Goal: Task Accomplishment & Management: Manage account settings

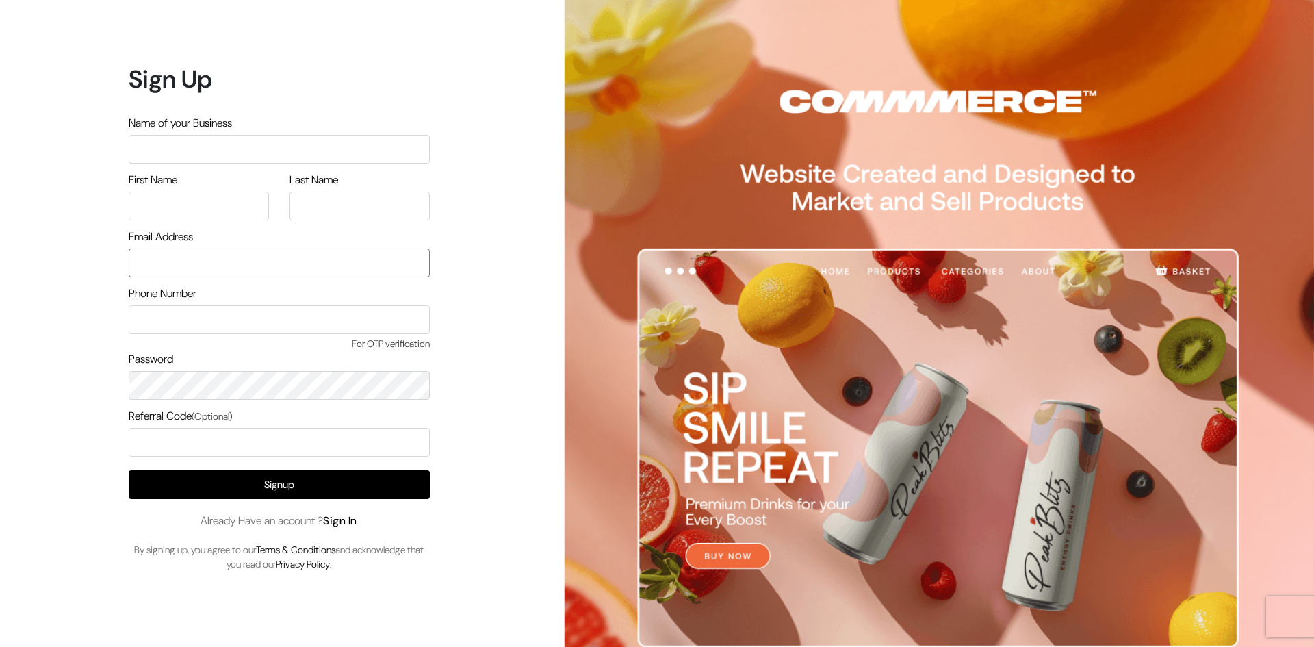
type input "[EMAIL_ADDRESS][DOMAIN_NAME]"
click at [337, 522] on link "Sign In" at bounding box center [340, 520] width 34 height 14
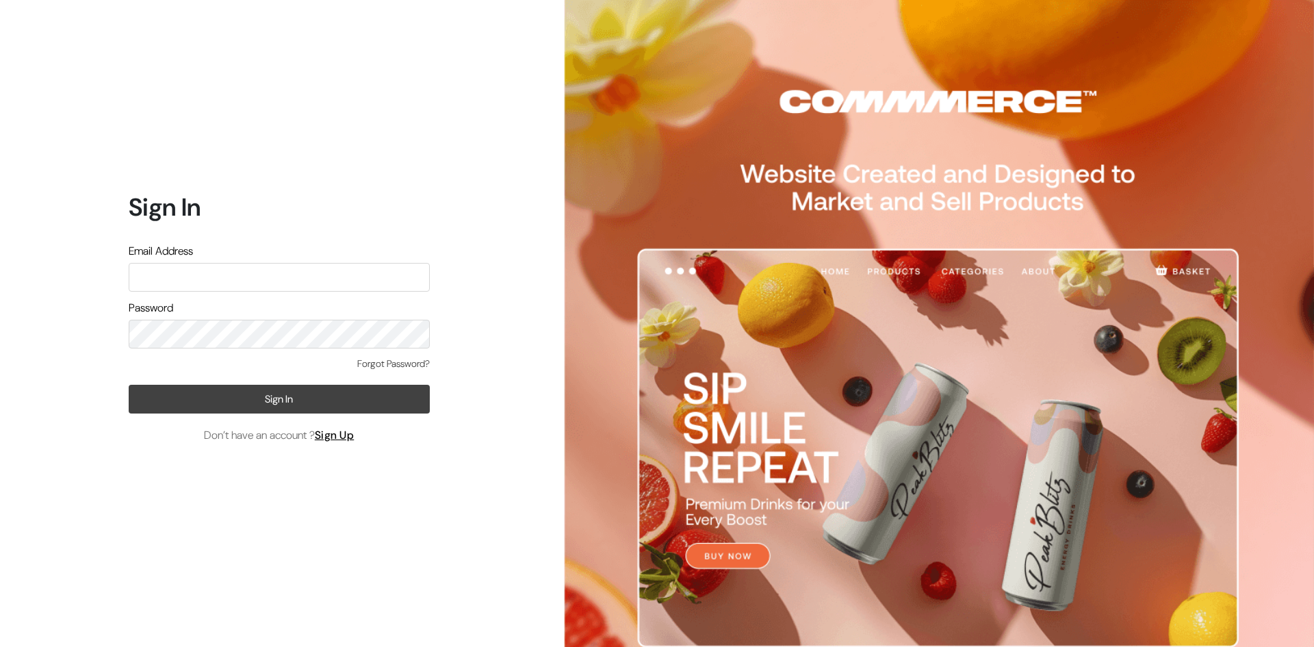
type input "[EMAIL_ADDRESS][DOMAIN_NAME]"
click at [270, 395] on button "Sign In" at bounding box center [279, 399] width 301 height 29
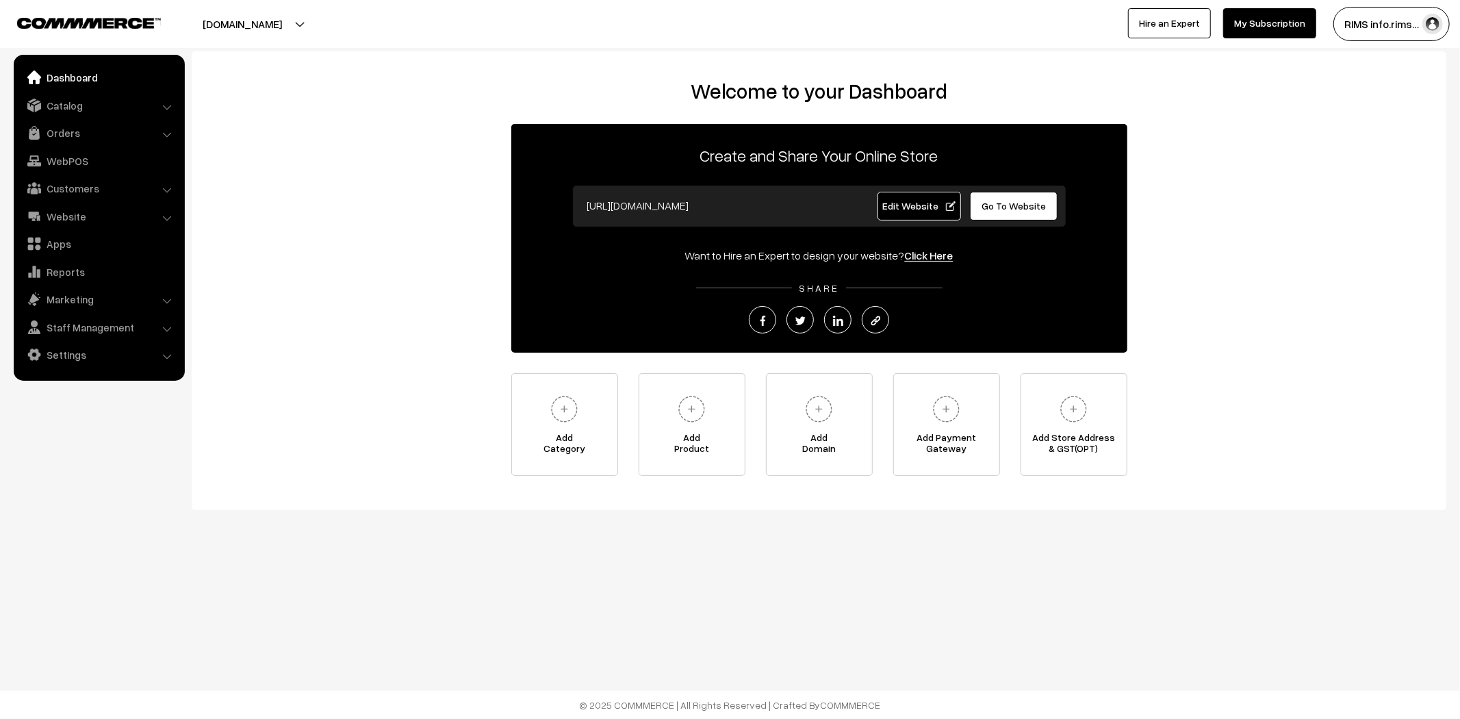
click at [909, 207] on span "Edit Website" at bounding box center [918, 206] width 73 height 12
